Goal: Information Seeking & Learning: Learn about a topic

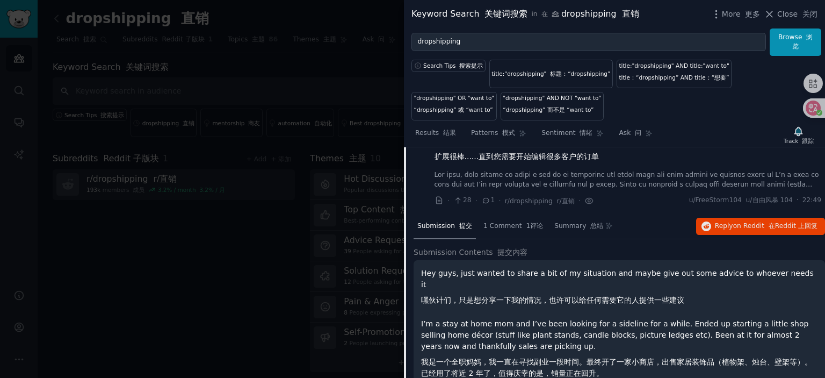
scroll to position [17, 0]
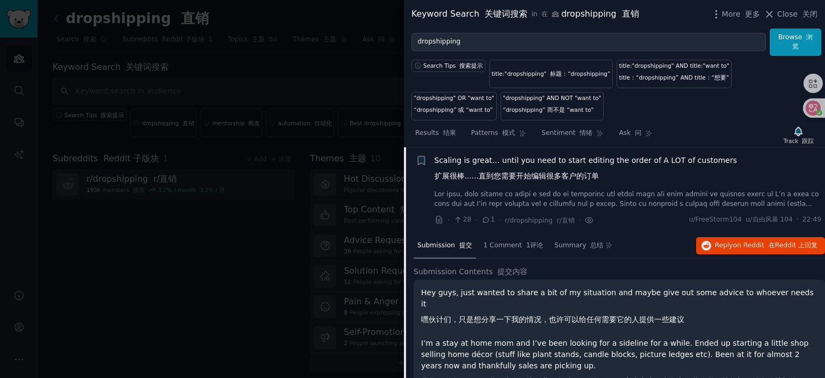
click at [542, 165] on span "Scaling is great… until you need to start editing the order of A LOT of custome…" at bounding box center [586, 170] width 303 height 31
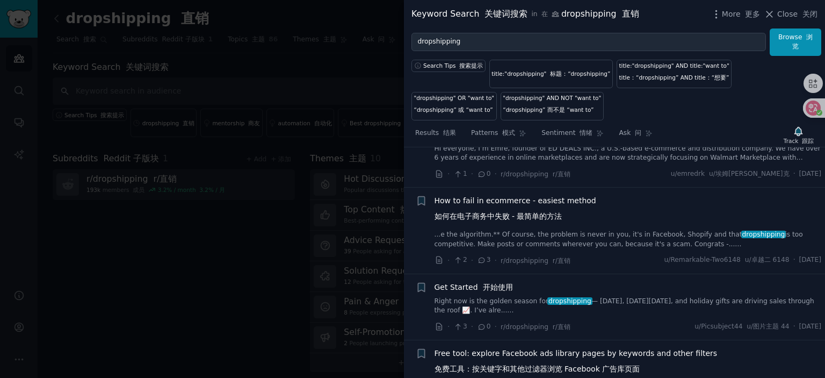
scroll to position [124, 0]
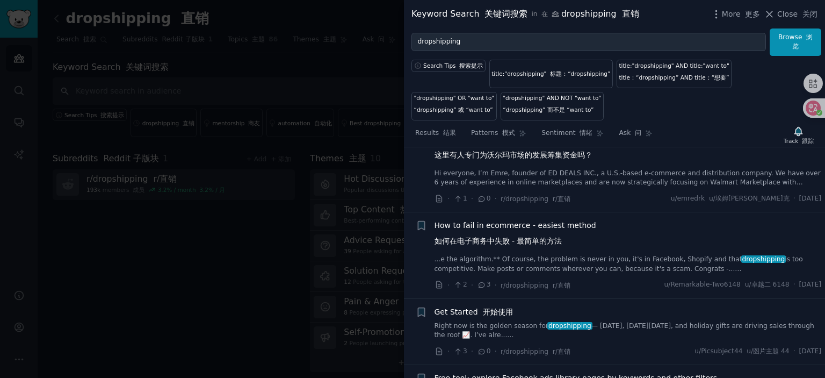
click at [538, 229] on span "How to fail in ecommerce - easiest method 如何在电子商务中失败 - 最简单的方法" at bounding box center [516, 235] width 162 height 31
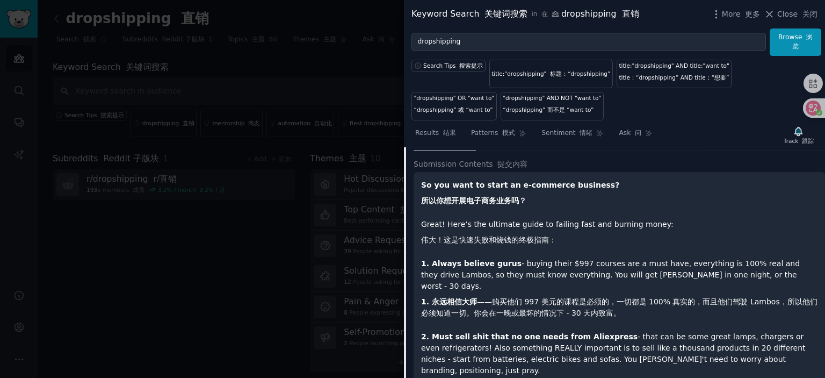
scroll to position [243, 0]
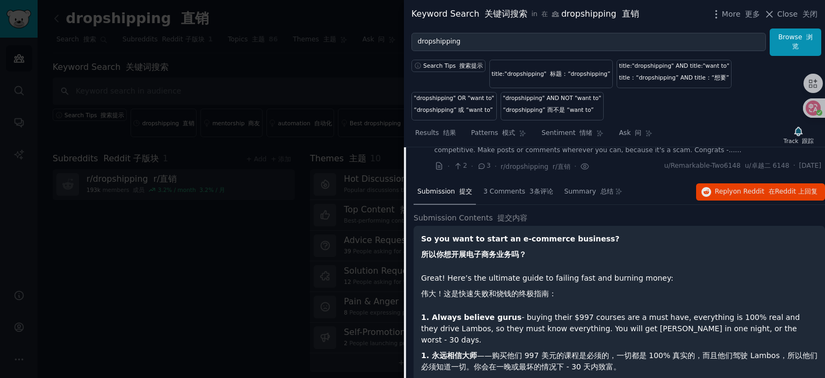
click at [548, 149] on link "...e the algorithm.** Of course, the problem is never in you, it's in Facebook,…" at bounding box center [628, 145] width 387 height 19
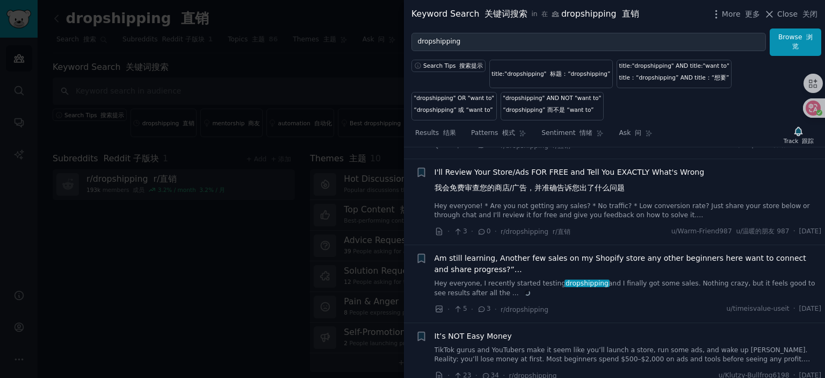
scroll to position [404, 0]
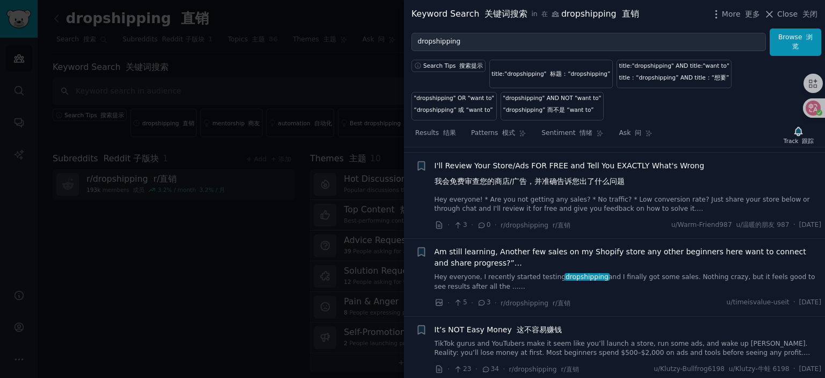
click at [529, 251] on span "Am still learning, Another few sales on my Shopify store any other beginners he…" at bounding box center [628, 257] width 387 height 23
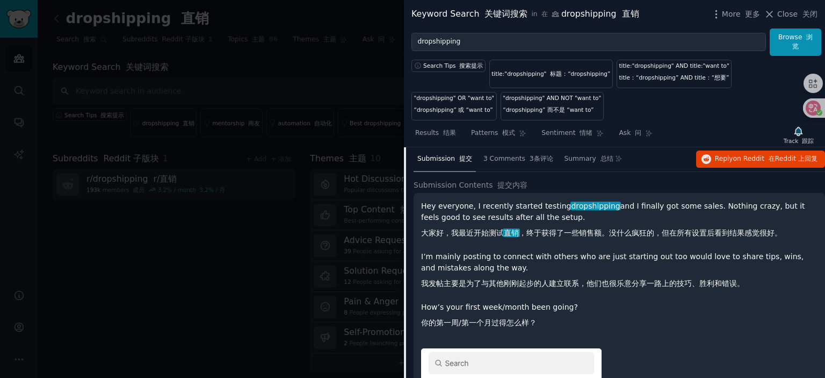
scroll to position [549, 0]
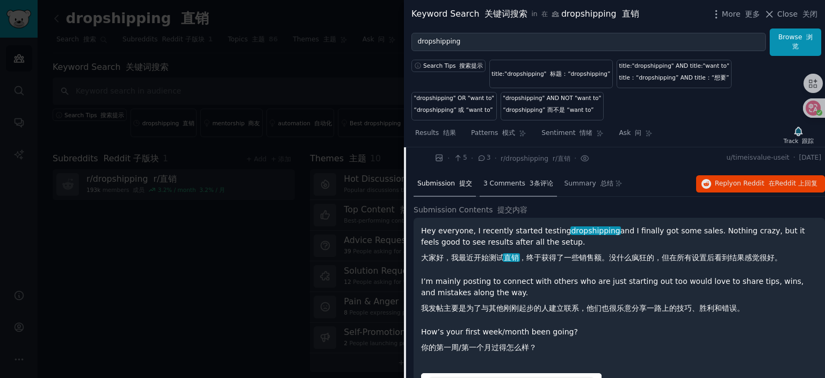
click at [497, 179] on span "3 Comments 3条评论" at bounding box center [519, 184] width 70 height 10
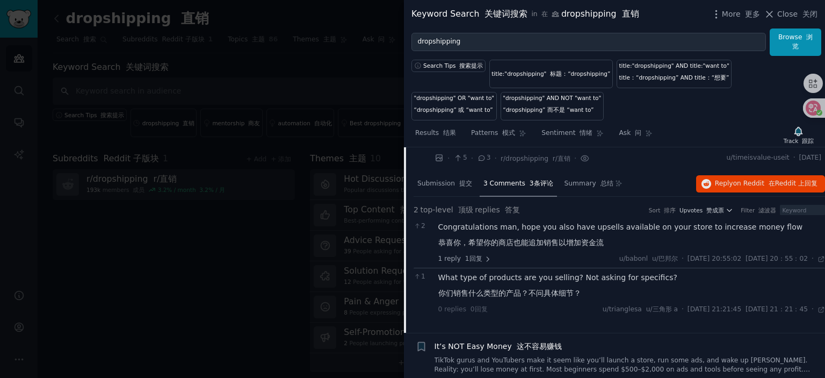
click at [533, 224] on div "Congratulations man, hope you also have upsells available on your store to incr…" at bounding box center [632, 236] width 387 height 31
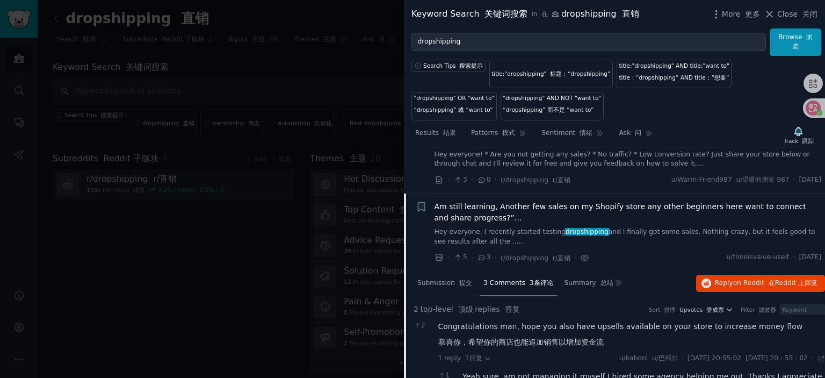
scroll to position [441, 0]
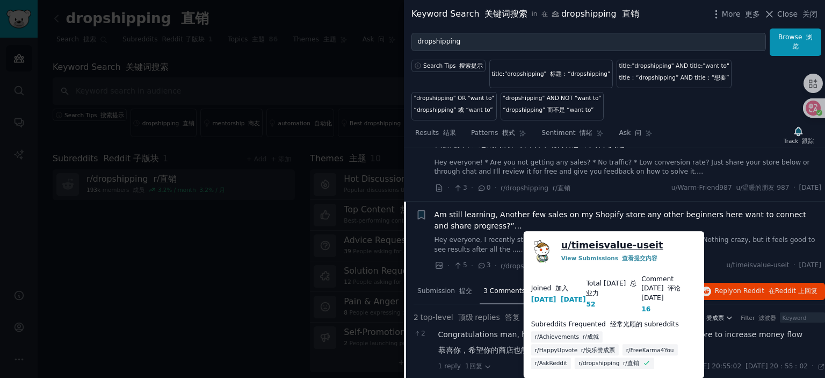
click at [606, 242] on link "u/ timeisvalue-useit" at bounding box center [613, 245] width 102 height 13
